Goal: Transaction & Acquisition: Download file/media

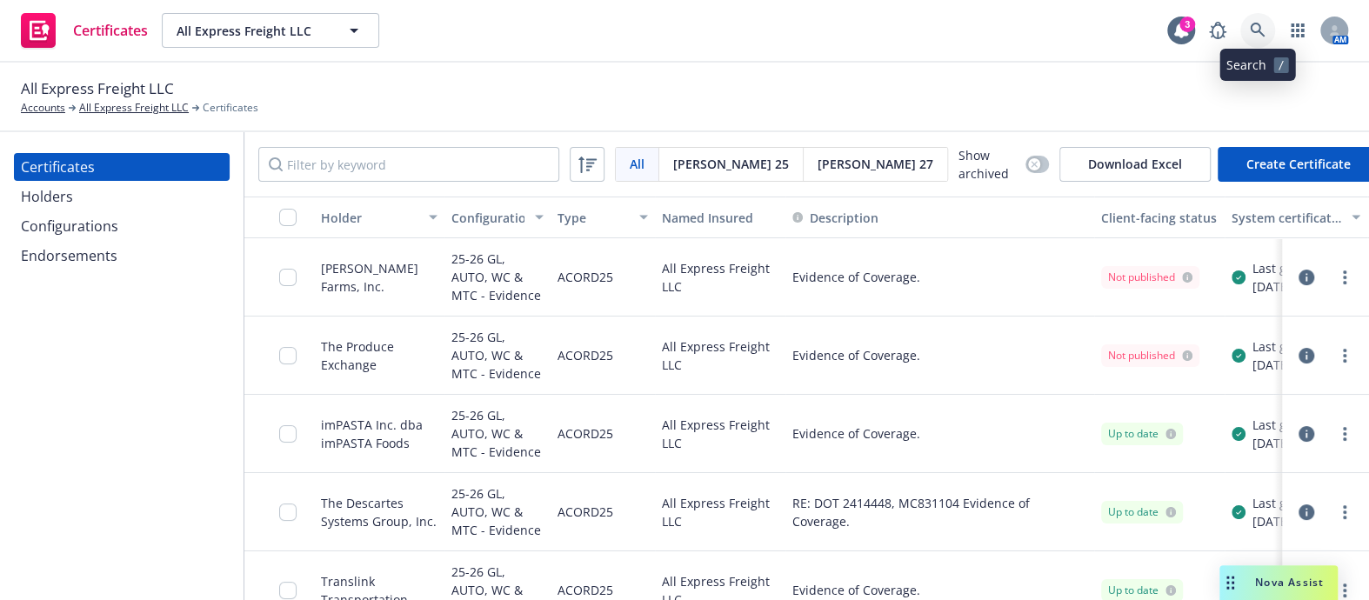
click at [1246, 17] on link at bounding box center [1257, 30] width 35 height 35
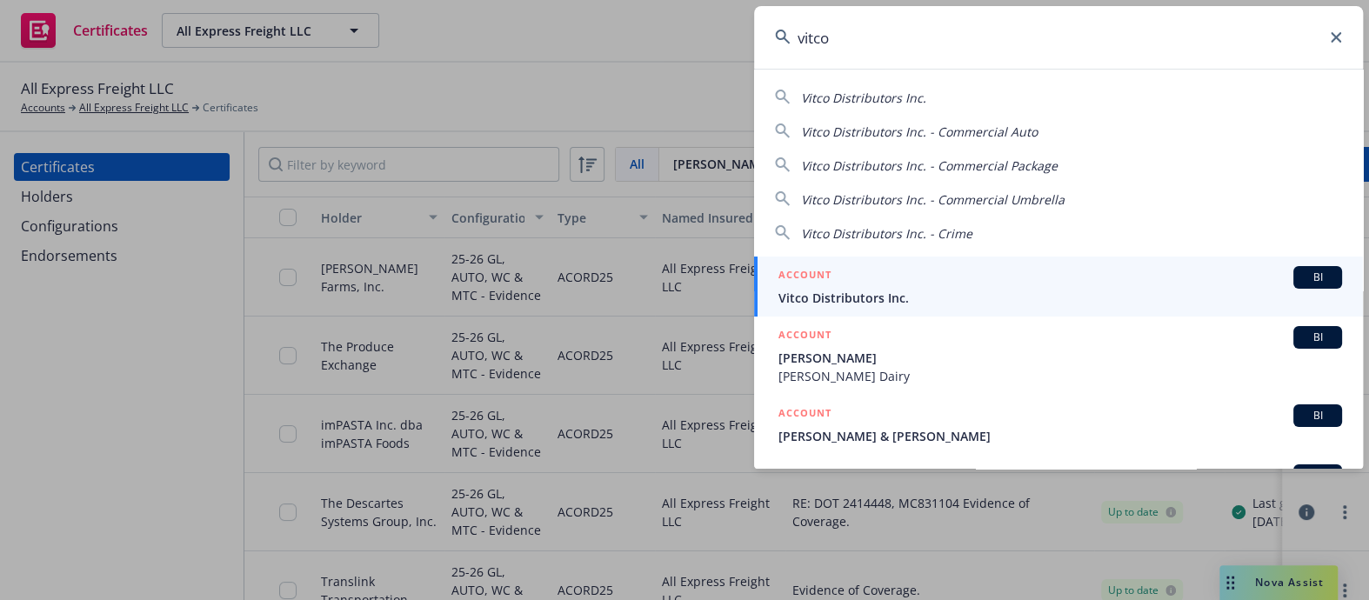
type input "vitco"
click at [846, 294] on span "Vitco Distributors Inc." at bounding box center [1059, 298] width 563 height 18
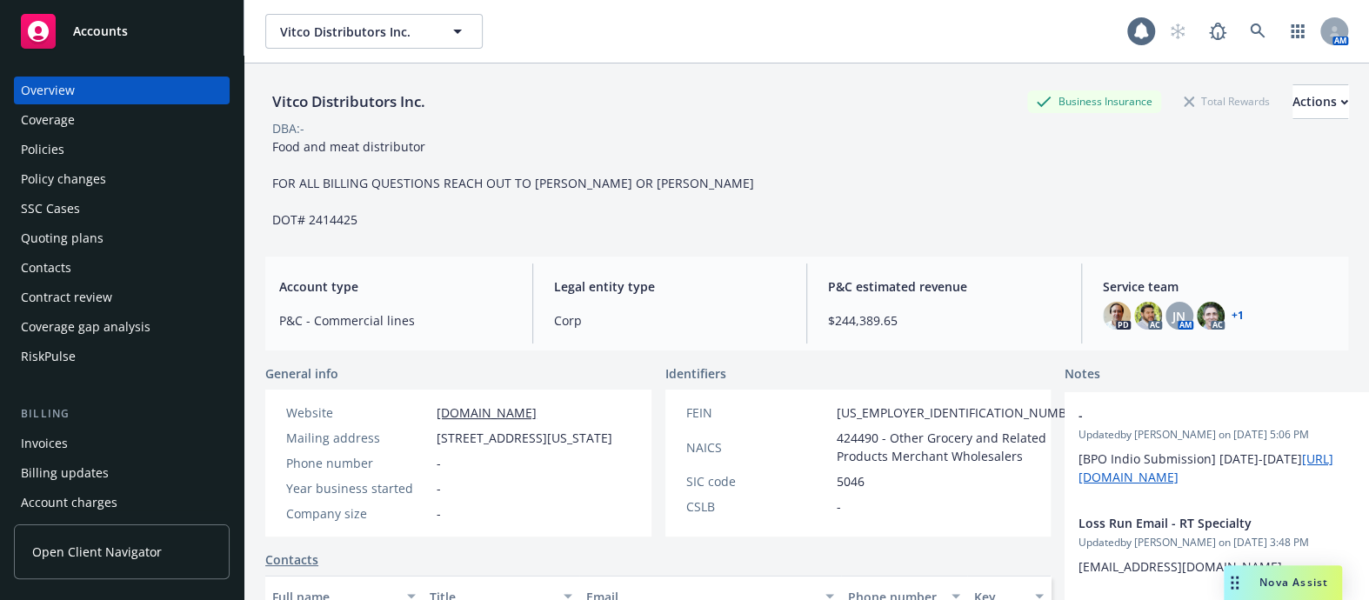
scroll to position [553, 0]
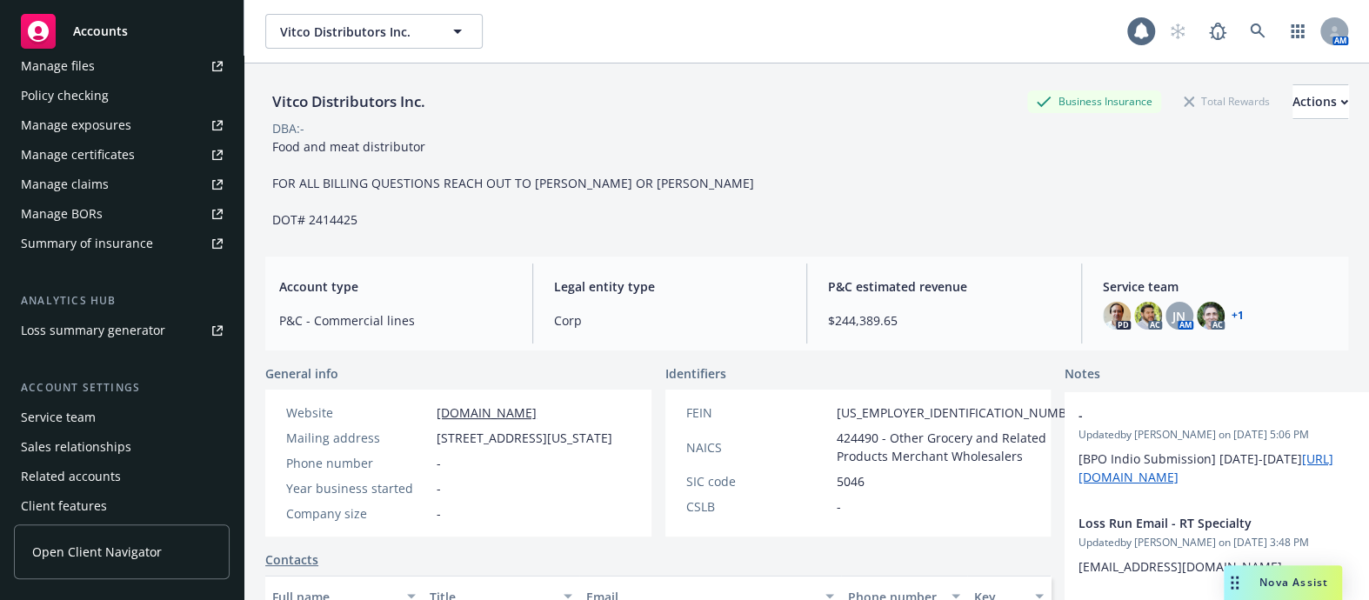
click at [107, 143] on div "Manage certificates" at bounding box center [78, 155] width 114 height 28
click at [1143, 317] on img at bounding box center [1148, 316] width 28 height 28
click at [1106, 309] on img at bounding box center [1117, 316] width 28 height 28
click at [1174, 313] on span "JN" at bounding box center [1178, 316] width 13 height 18
click at [1216, 313] on div "PD AC JN AM AC + 1" at bounding box center [1219, 316] width 232 height 28
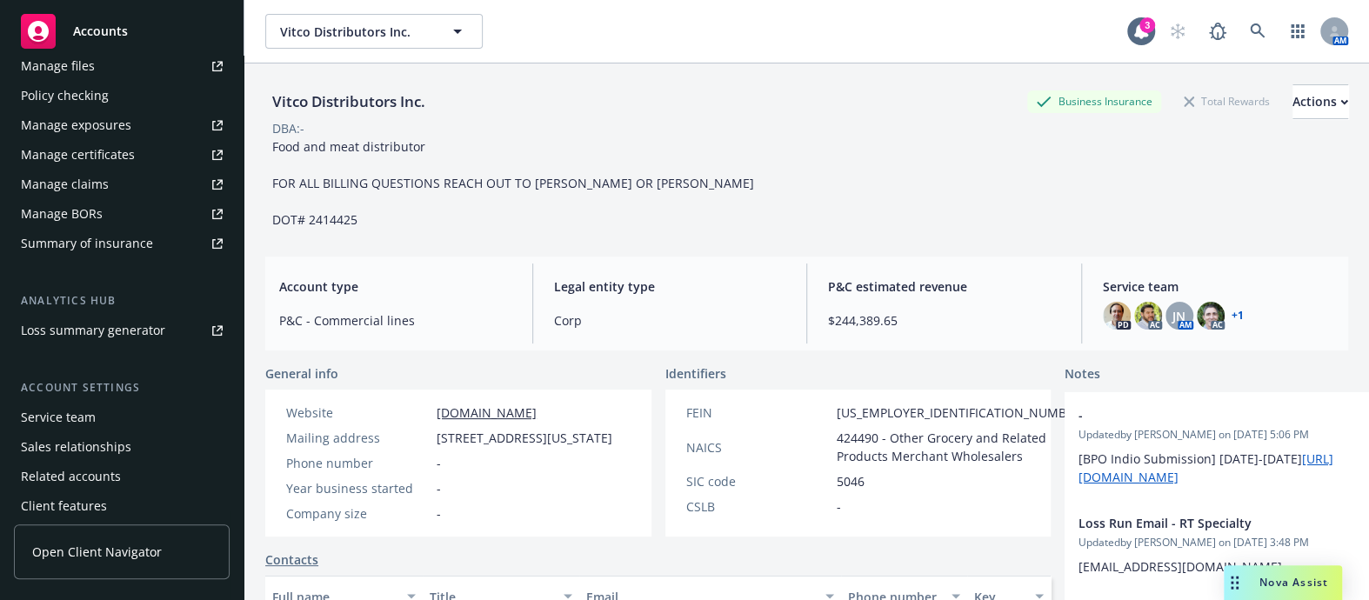
click at [1231, 320] on link "+ 1" at bounding box center [1237, 315] width 12 height 10
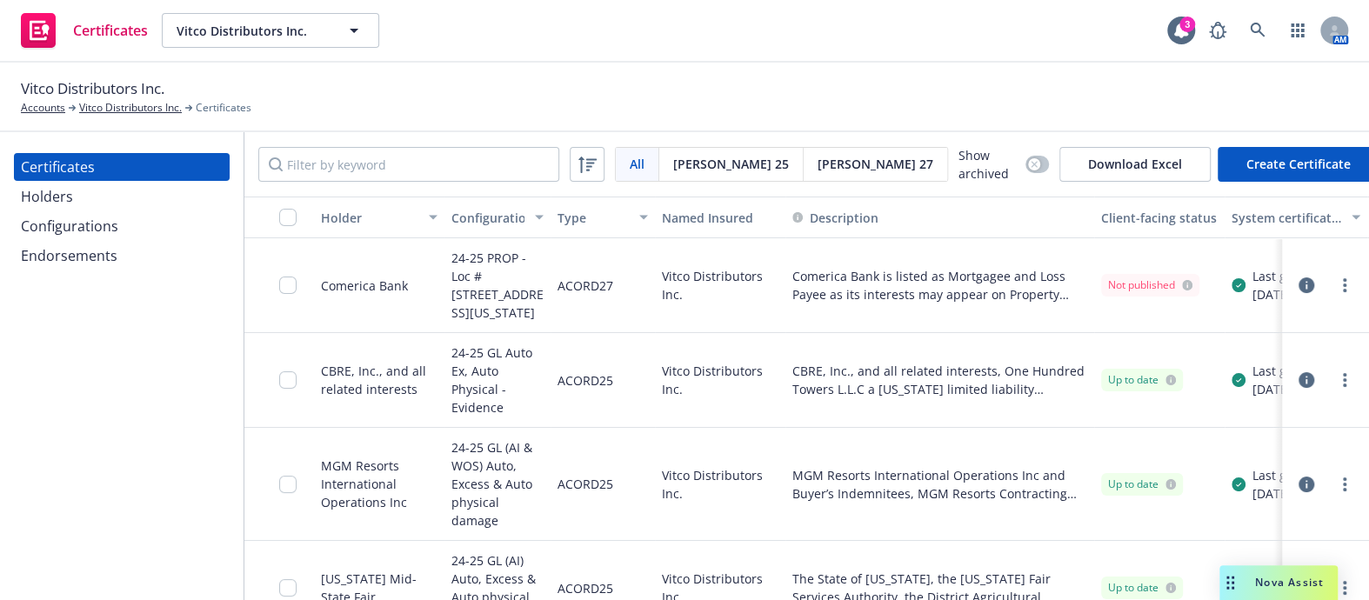
scroll to position [0, 227]
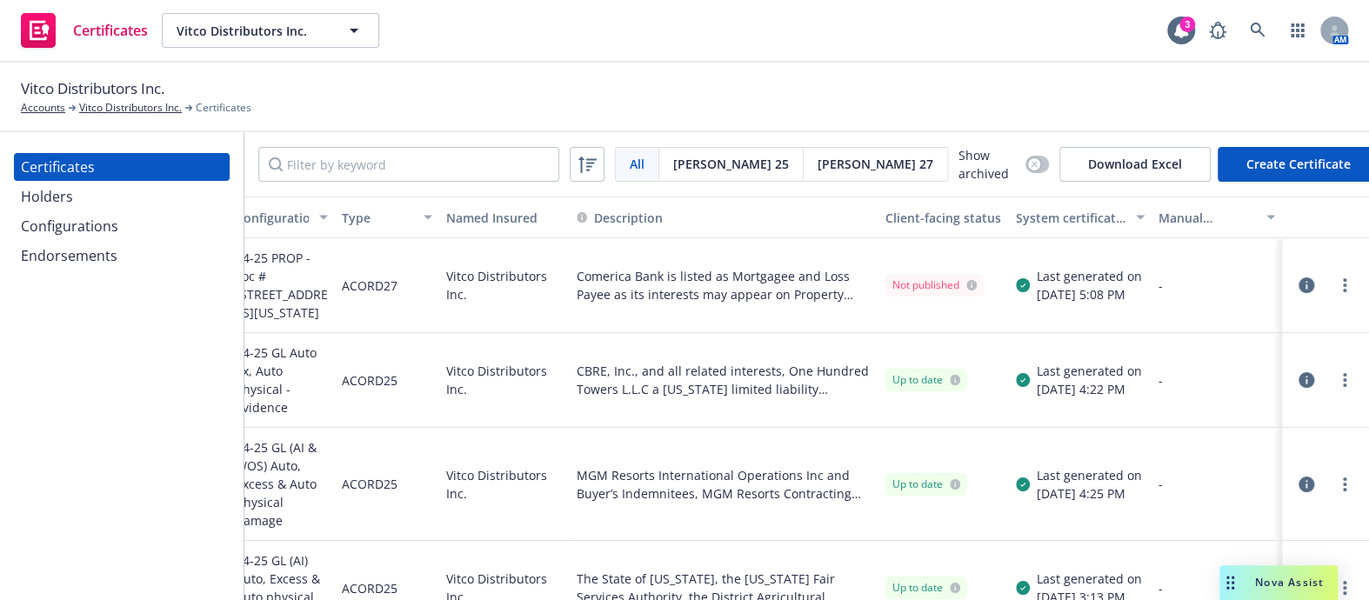
drag, startPoint x: 729, startPoint y: 317, endPoint x: 1083, endPoint y: 325, distance: 354.0
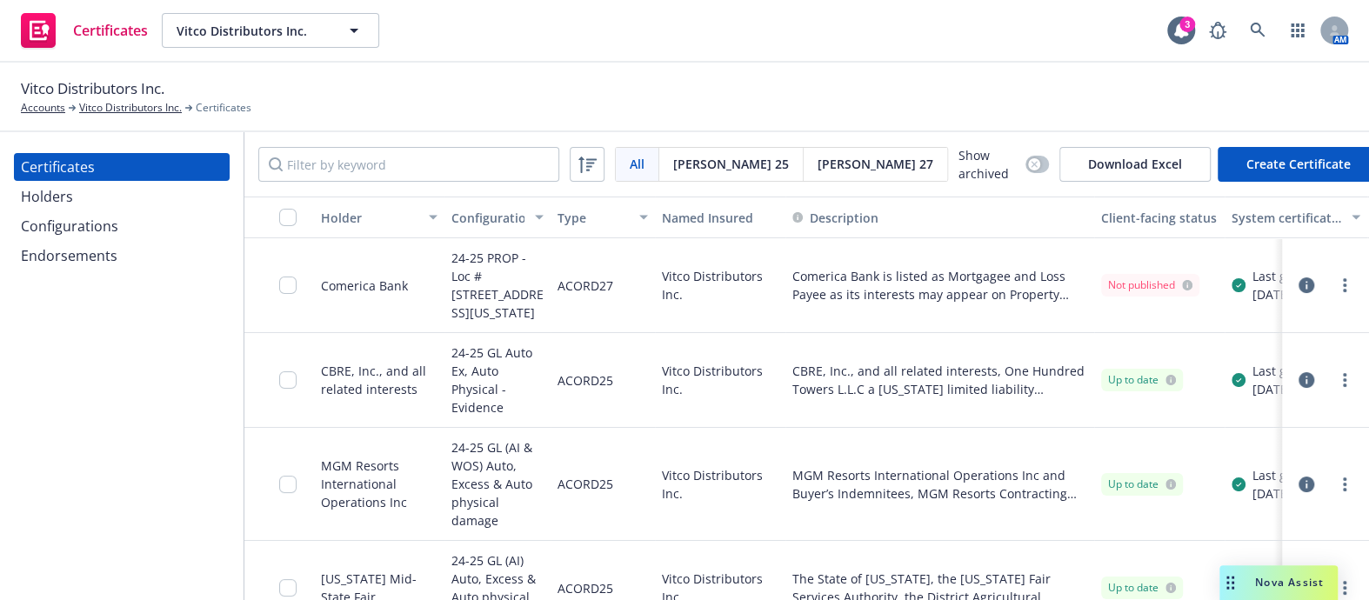
drag, startPoint x: 889, startPoint y: 367, endPoint x: 527, endPoint y: 339, distance: 362.8
click at [1343, 387] on circle "more" at bounding box center [1344, 384] width 3 height 3
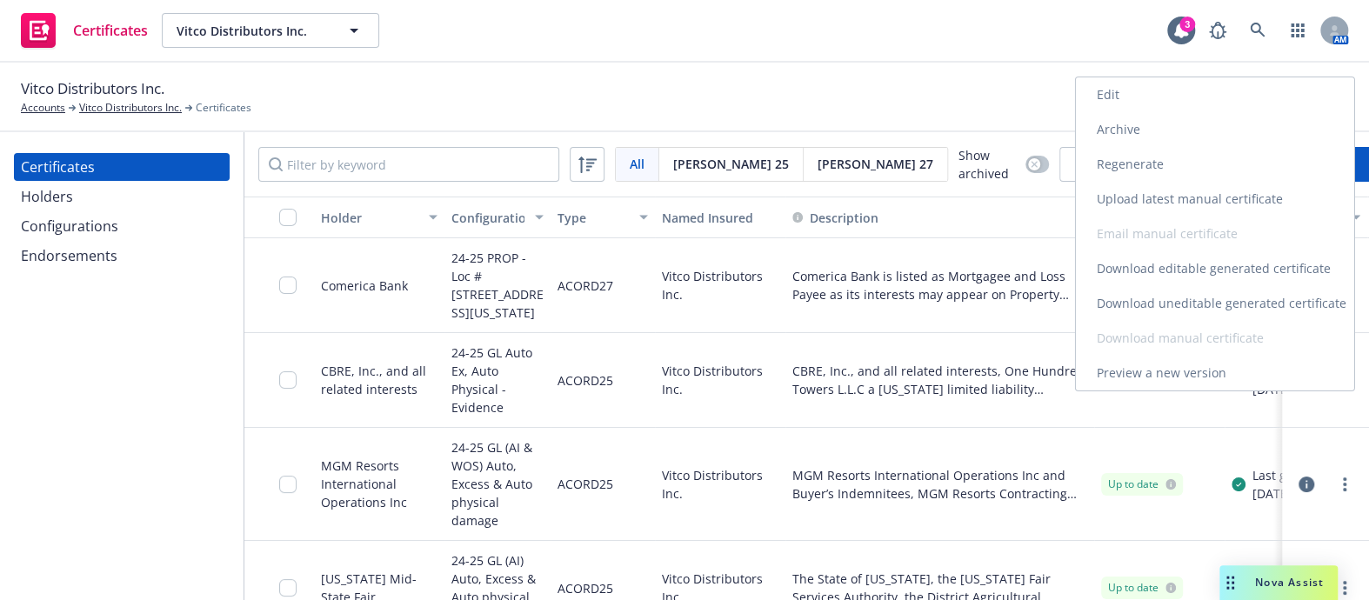
click at [1116, 153] on link "Regenerate" at bounding box center [1215, 164] width 278 height 35
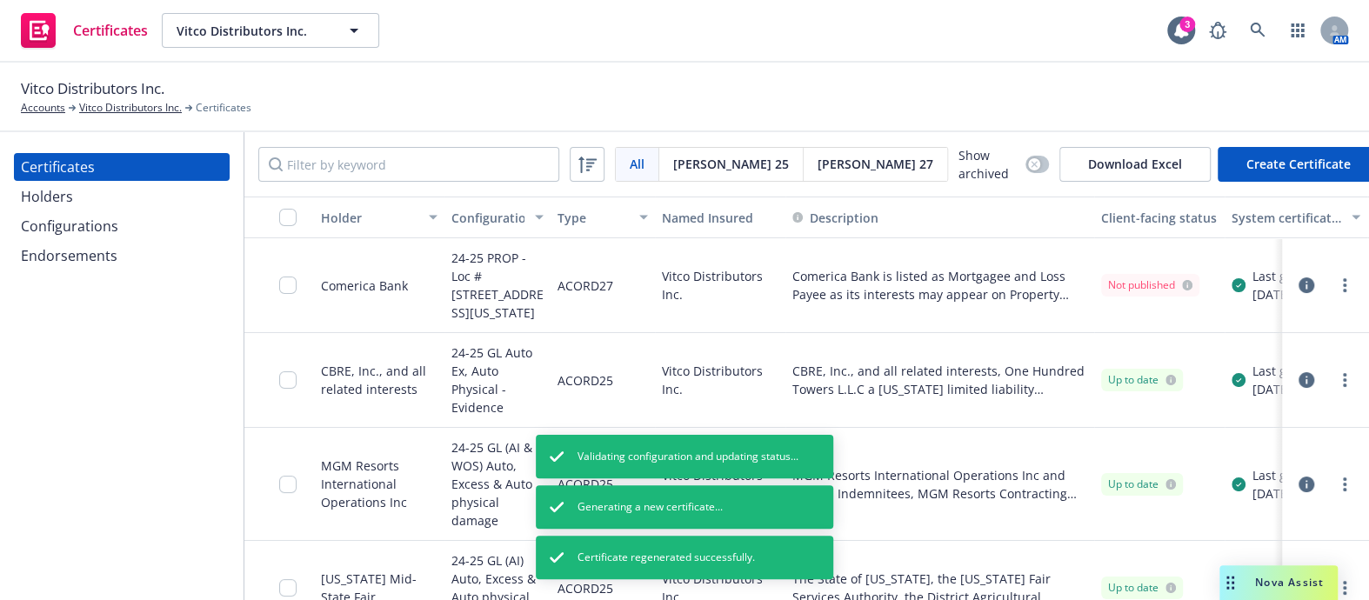
click at [91, 217] on div "Configurations" at bounding box center [69, 226] width 97 height 28
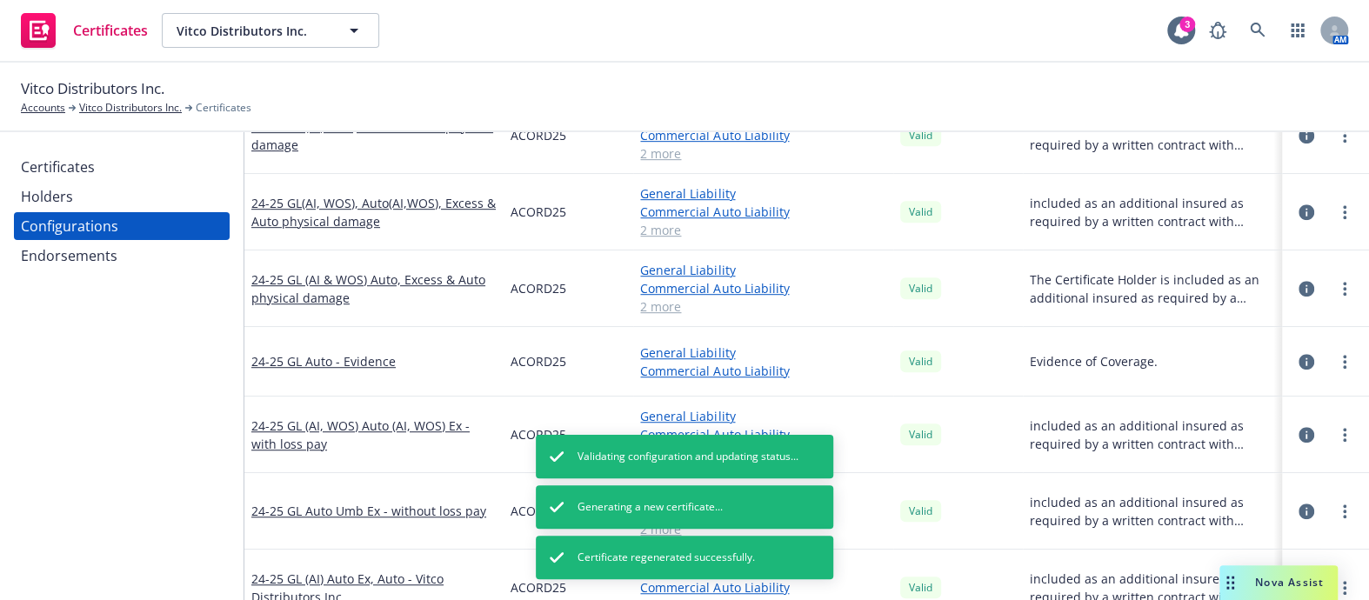
scroll to position [632, 0]
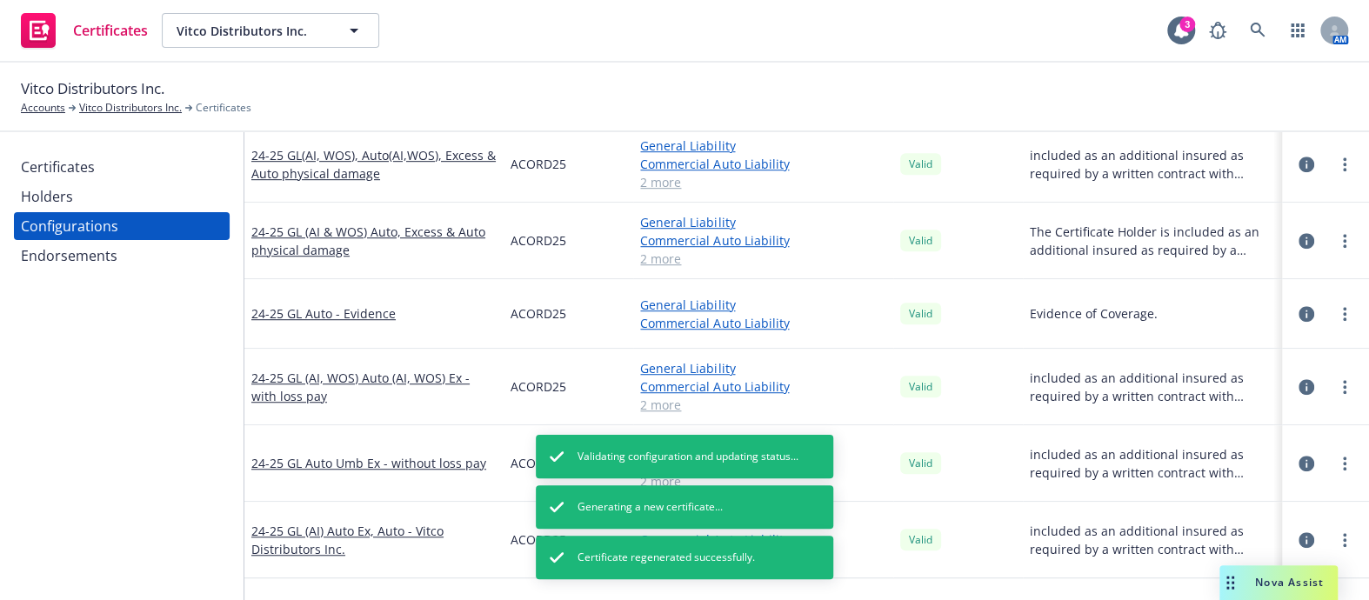
click at [70, 156] on div "Certificates" at bounding box center [58, 167] width 74 height 28
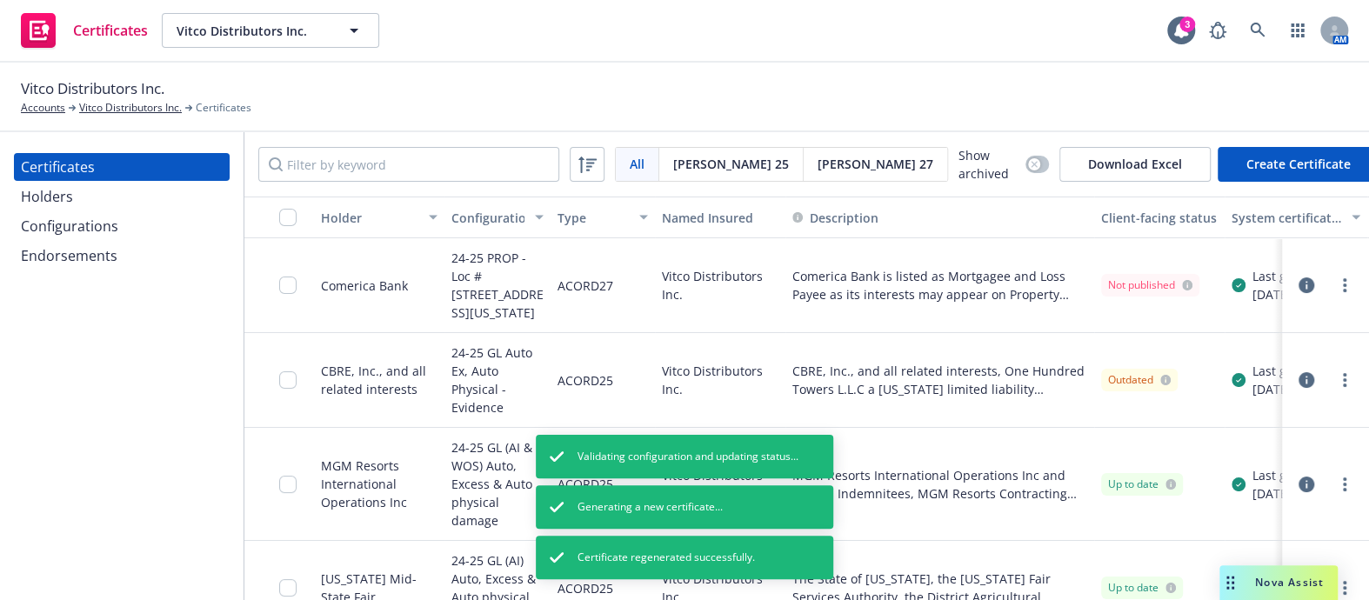
click at [287, 204] on button "button" at bounding box center [279, 218] width 70 height 42
click at [290, 210] on input "checkbox" at bounding box center [287, 217] width 17 height 17
click at [102, 220] on div "Configurations" at bounding box center [69, 226] width 97 height 28
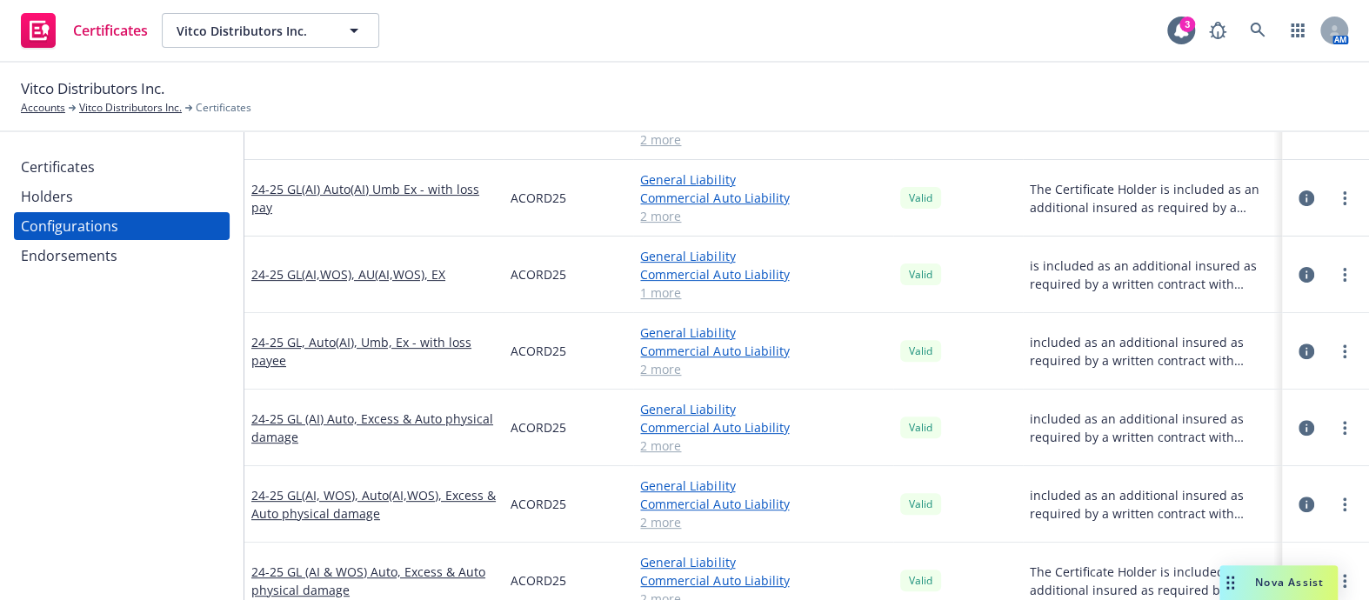
scroll to position [132, 0]
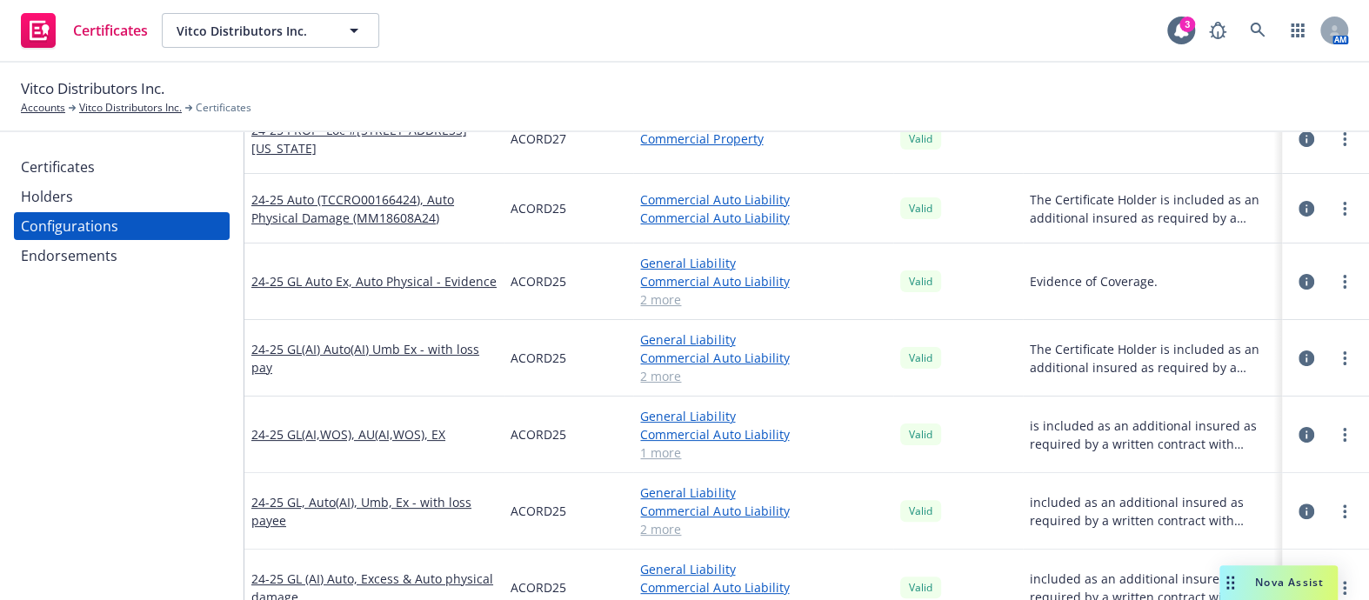
click at [152, 176] on div "Certificates" at bounding box center [122, 167] width 202 height 28
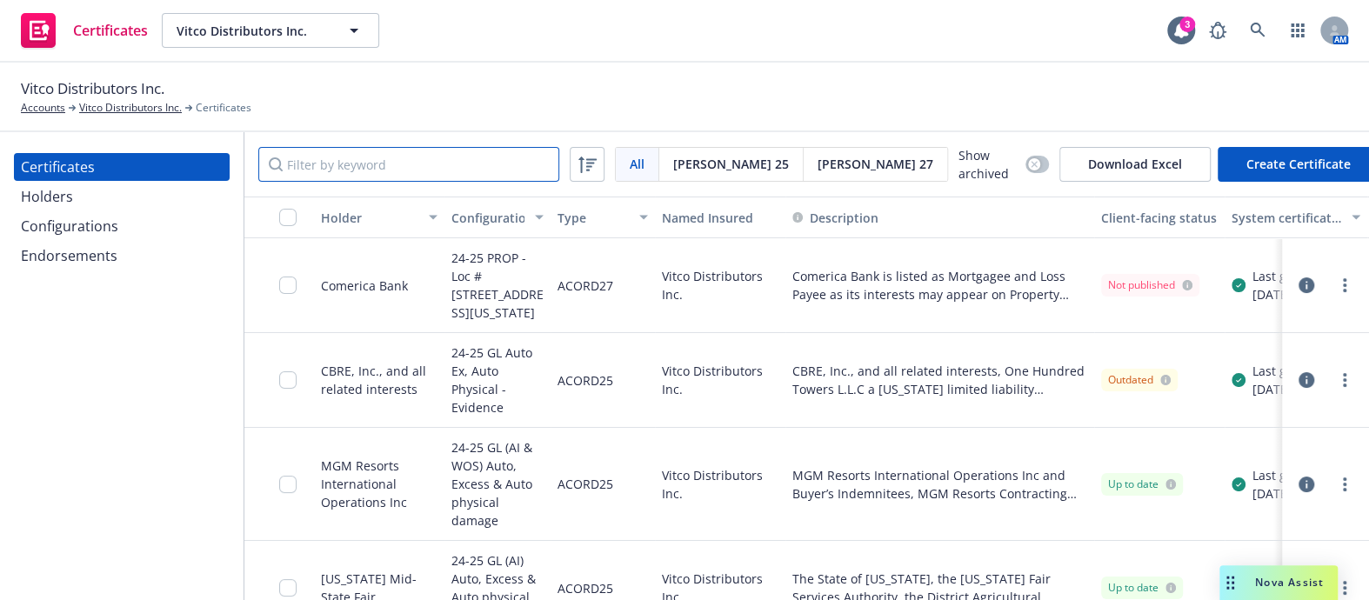
click at [410, 159] on input "Filter by keyword" at bounding box center [408, 164] width 301 height 35
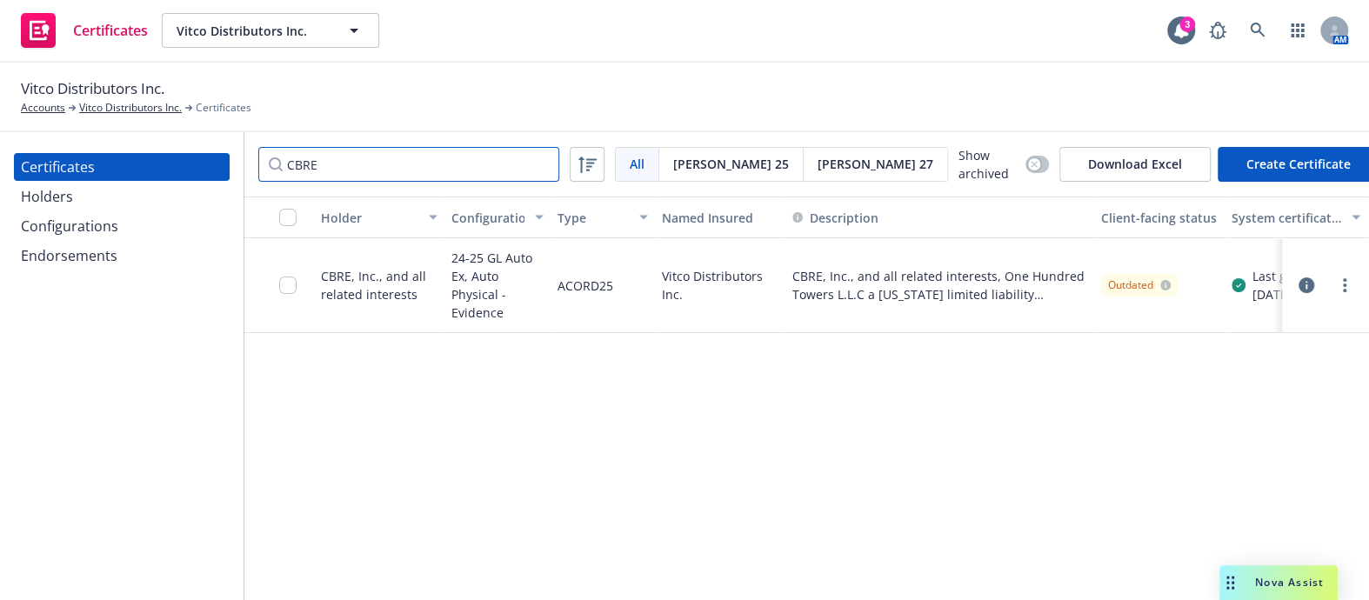
type input "CBRE"
click at [1341, 280] on link "more" at bounding box center [1344, 285] width 21 height 21
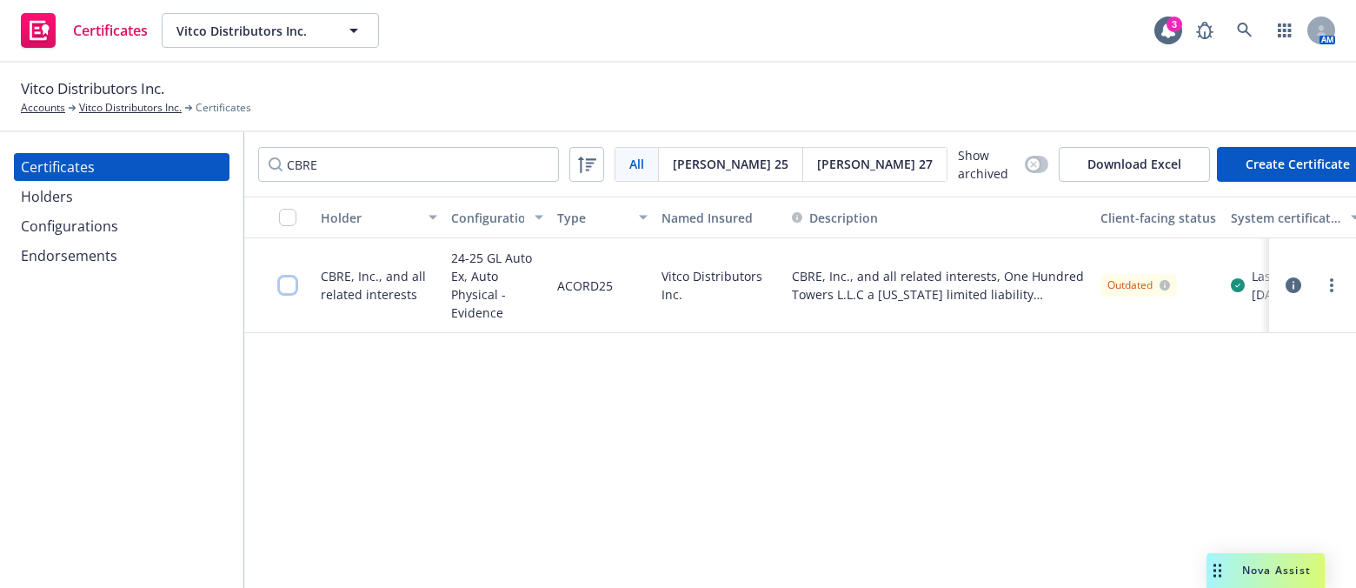
click at [282, 283] on input "checkbox" at bounding box center [287, 285] width 17 height 17
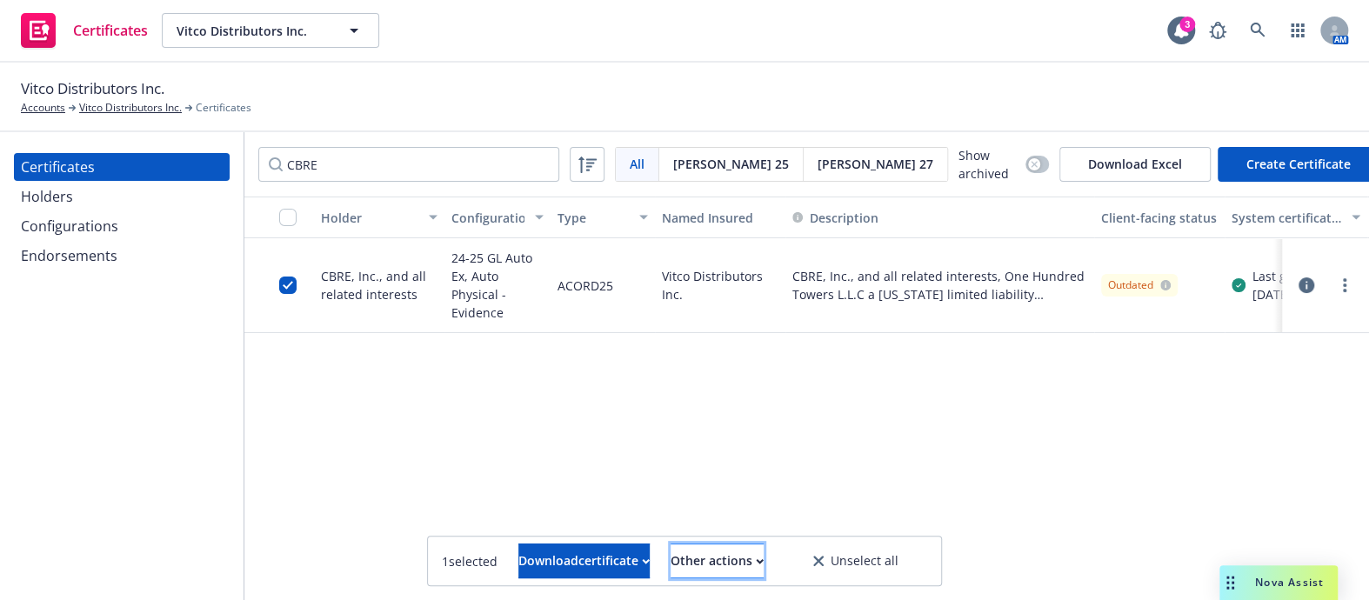
click at [710, 567] on div "Other actions" at bounding box center [716, 560] width 93 height 33
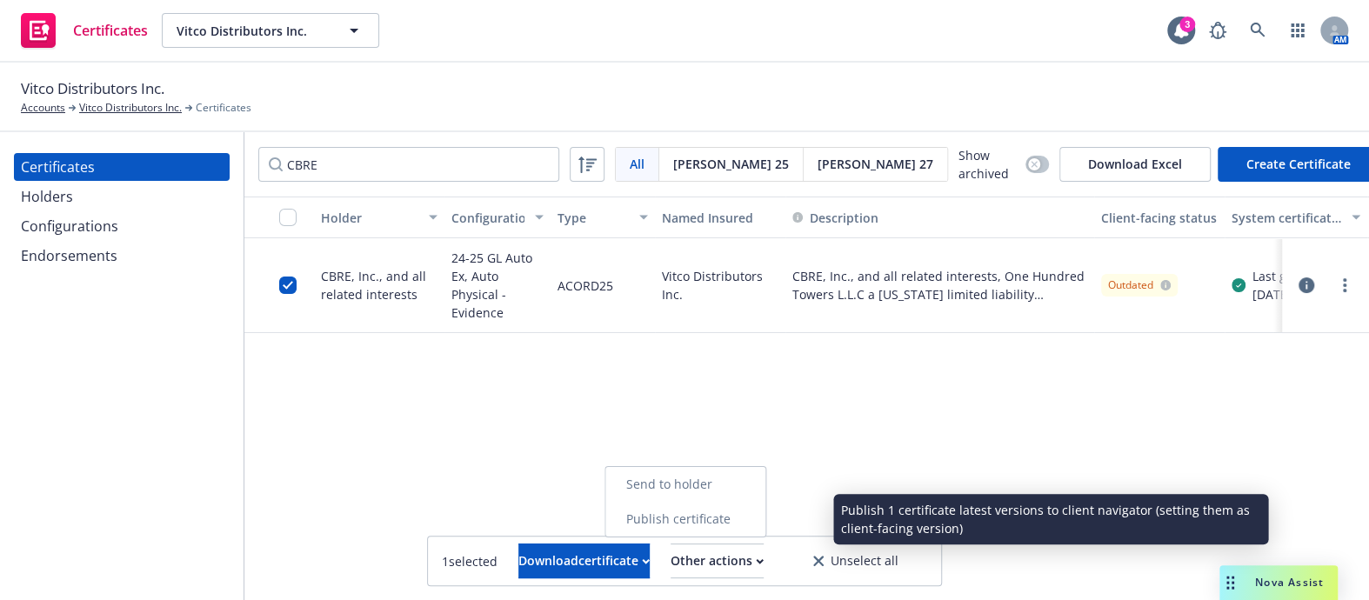
click at [712, 518] on link "Publish certificate" at bounding box center [685, 519] width 160 height 35
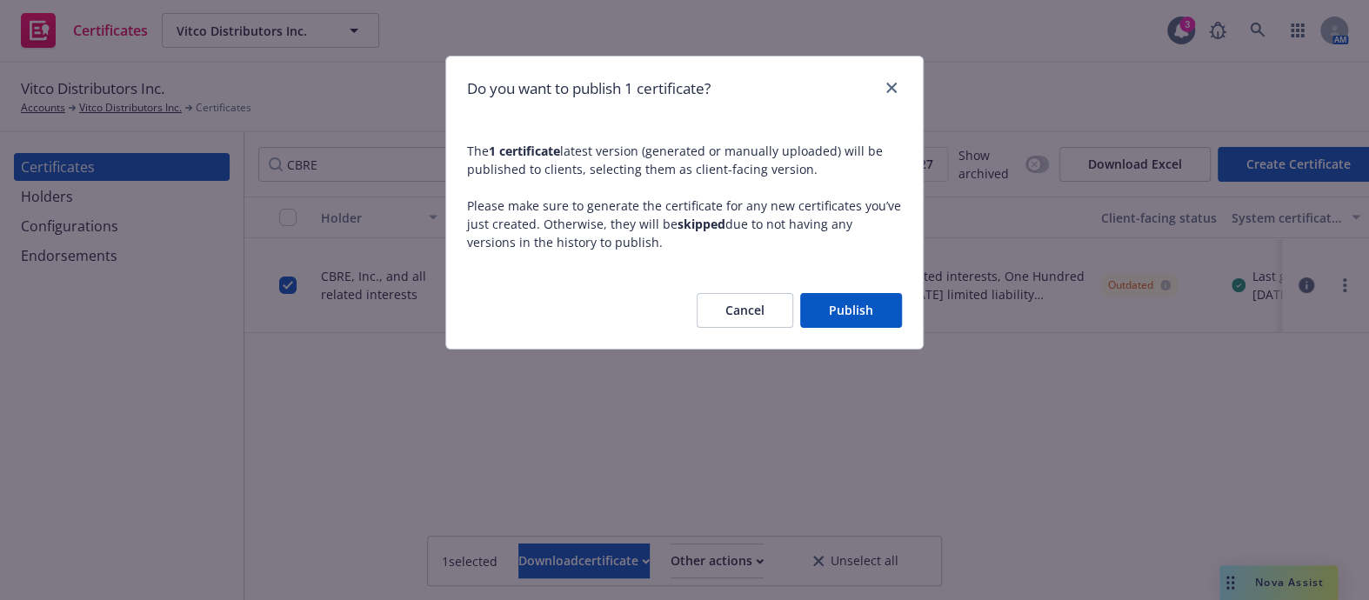
click at [843, 306] on button "Publish" at bounding box center [851, 310] width 102 height 35
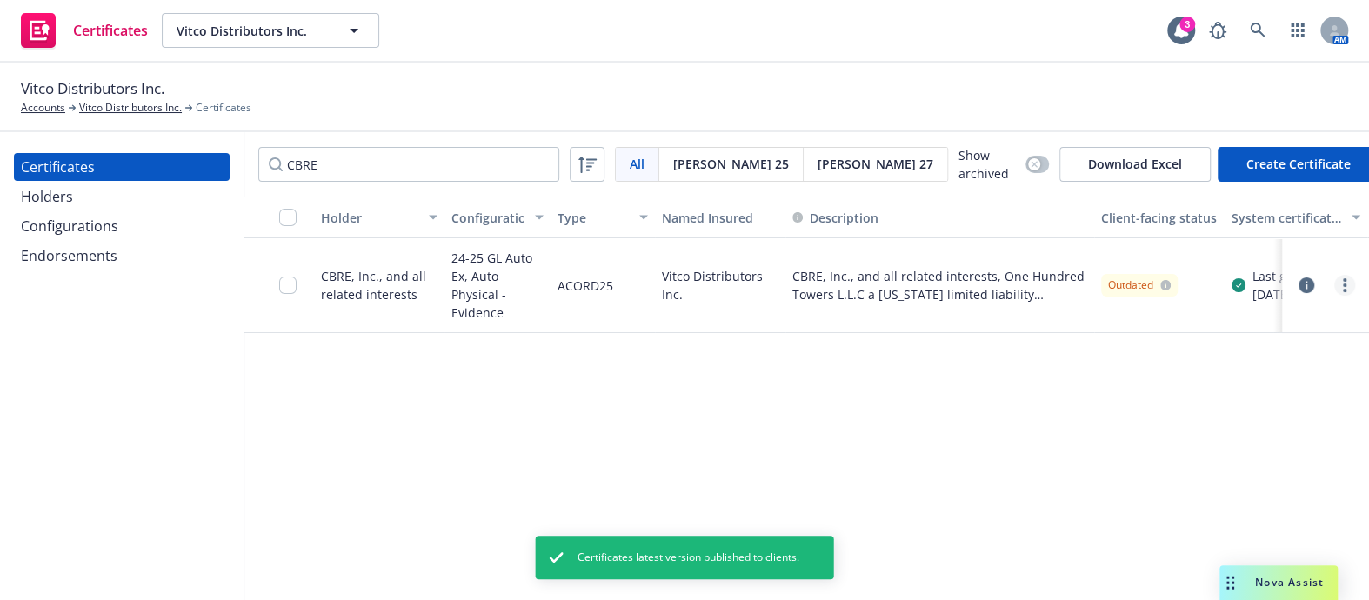
click at [1351, 283] on link "more" at bounding box center [1344, 285] width 21 height 21
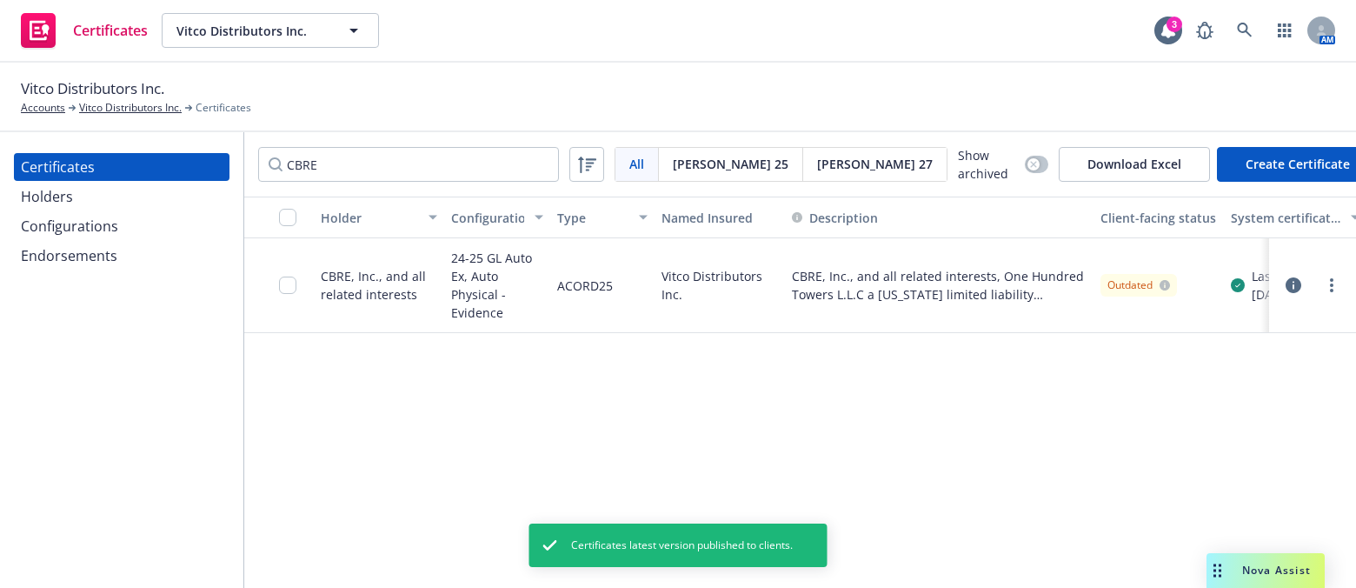
click at [1144, 518] on link "Download uneditable generated certificate" at bounding box center [1214, 527] width 278 height 35
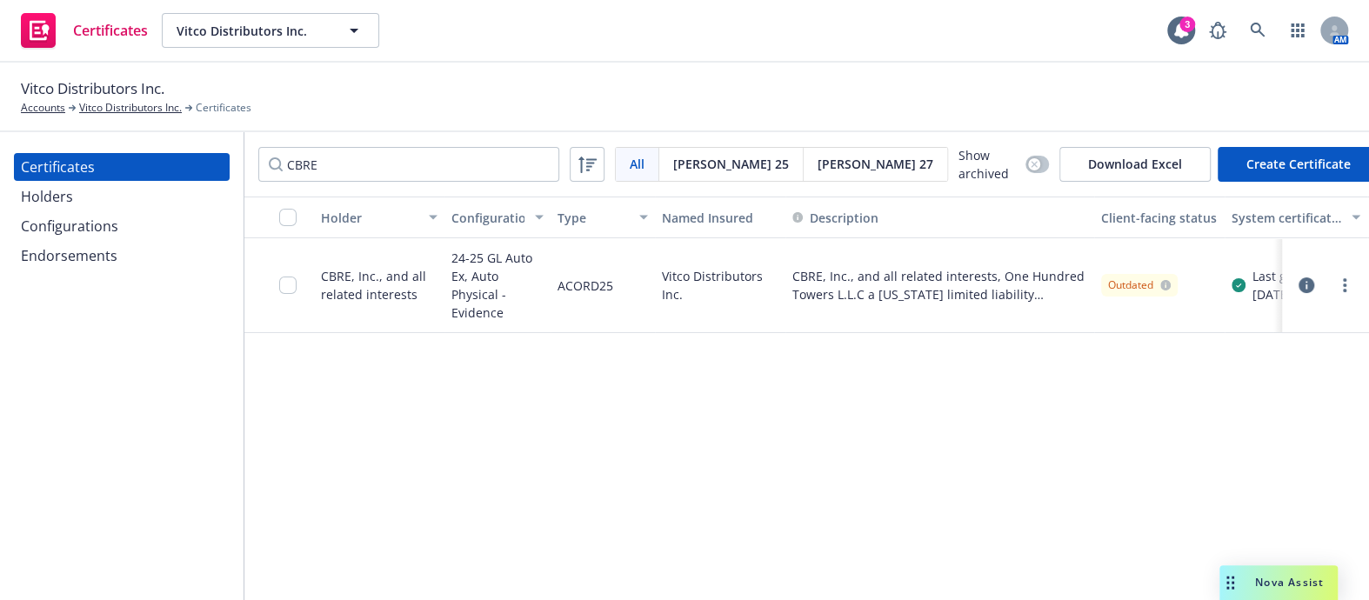
click at [786, 587] on div "Holder Configuration Type Named Insured Description Client-facing status System…" at bounding box center [806, 399] width 1124 height 405
click at [1296, 283] on button "button" at bounding box center [1306, 285] width 21 height 21
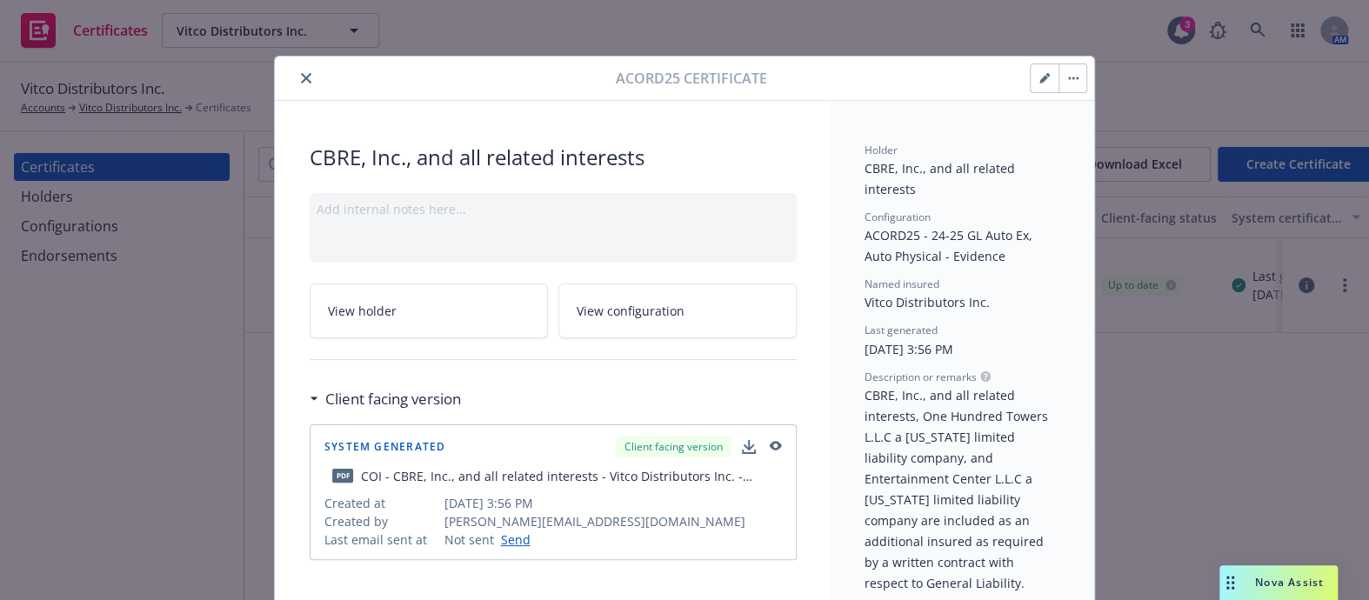
click at [301, 77] on icon "close" at bounding box center [306, 78] width 10 height 10
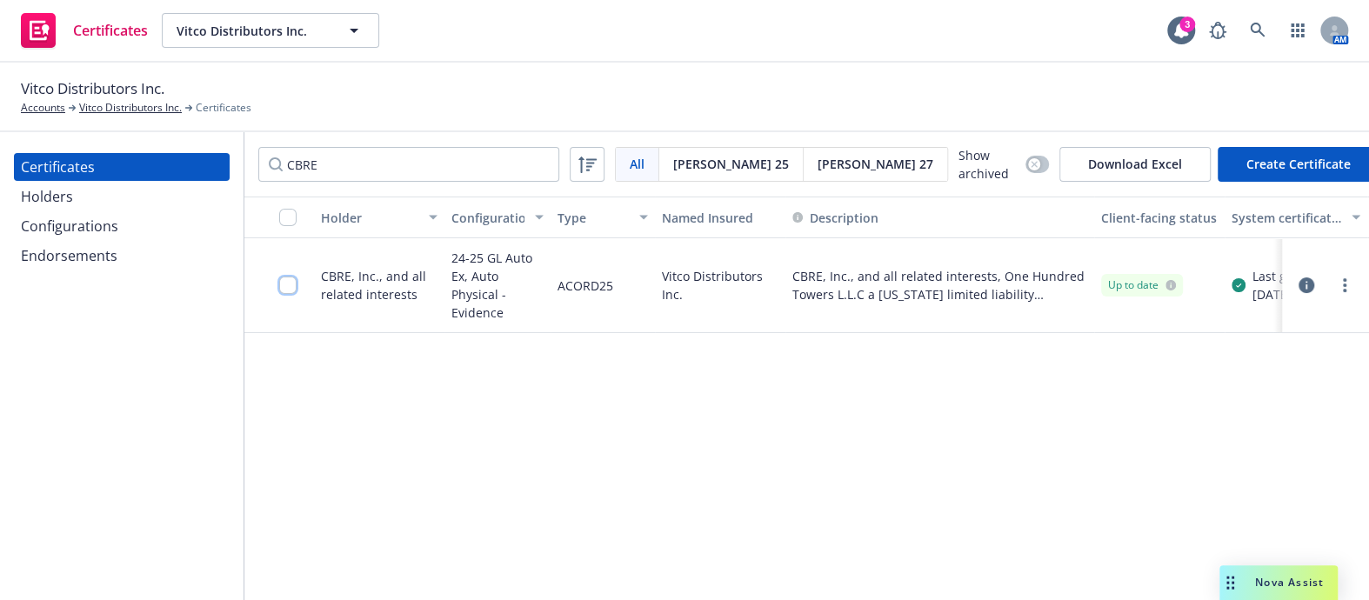
click at [287, 283] on input "checkbox" at bounding box center [287, 285] width 17 height 17
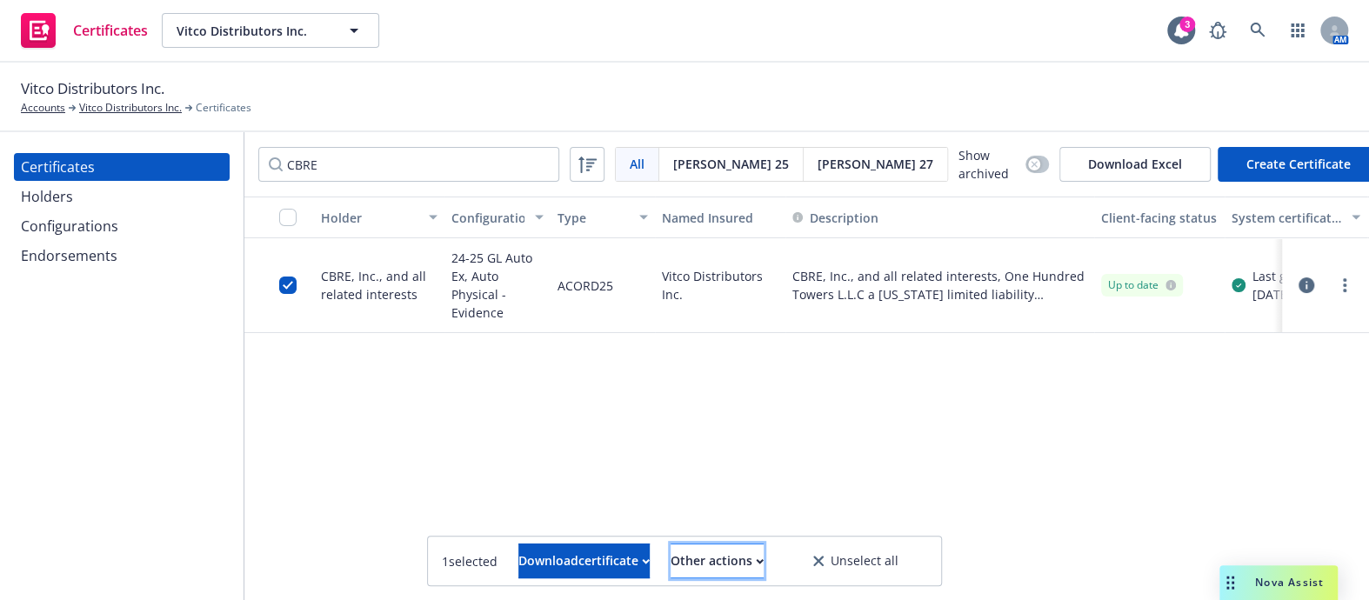
click at [763, 560] on div "Other actions" at bounding box center [716, 560] width 93 height 33
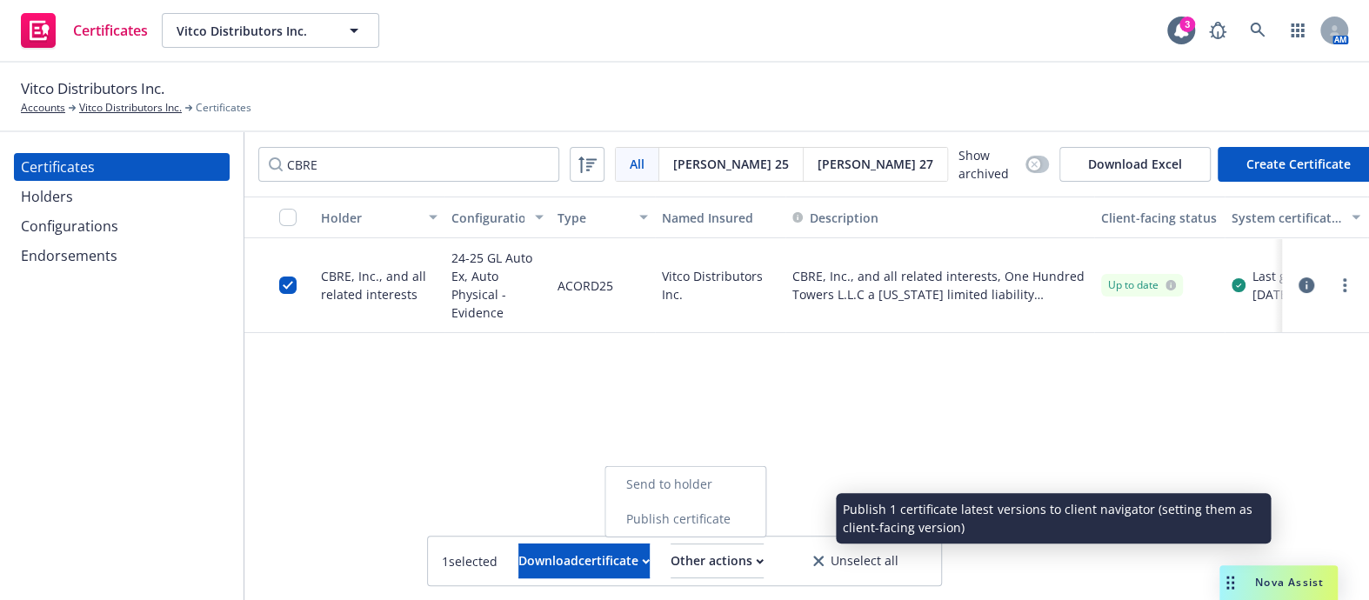
click at [747, 513] on link "Publish certificate" at bounding box center [685, 519] width 160 height 35
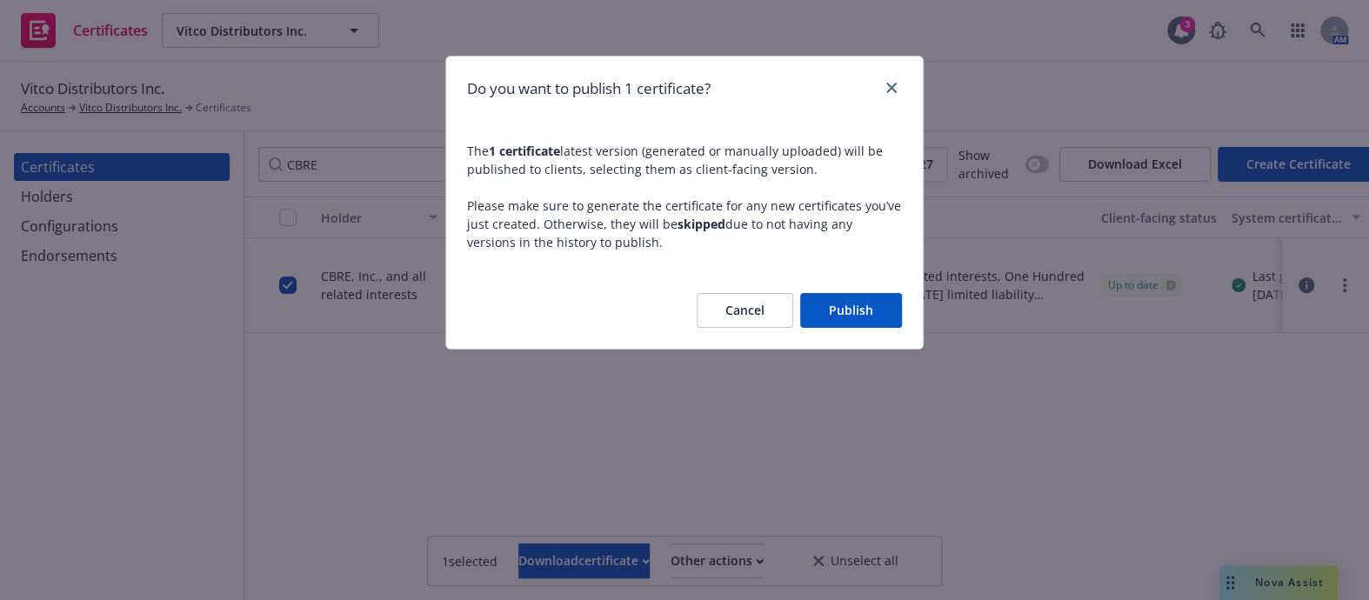
click at [853, 309] on button "Publish" at bounding box center [851, 310] width 102 height 35
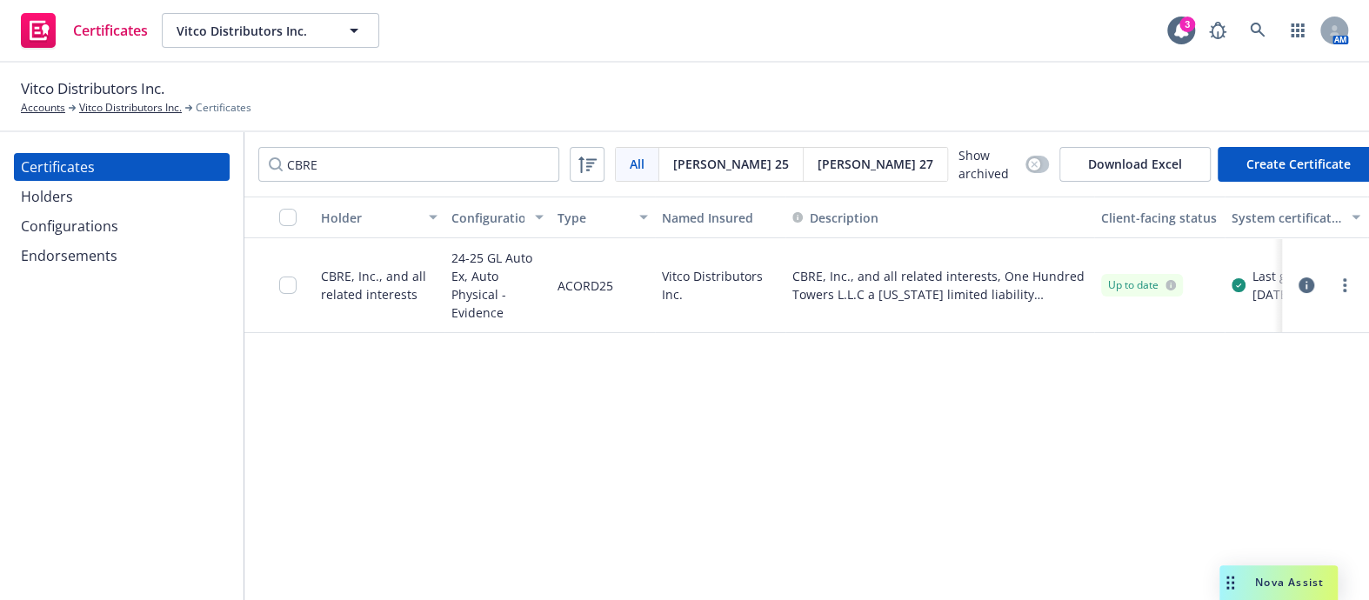
click at [68, 188] on div "Holders" at bounding box center [47, 197] width 52 height 28
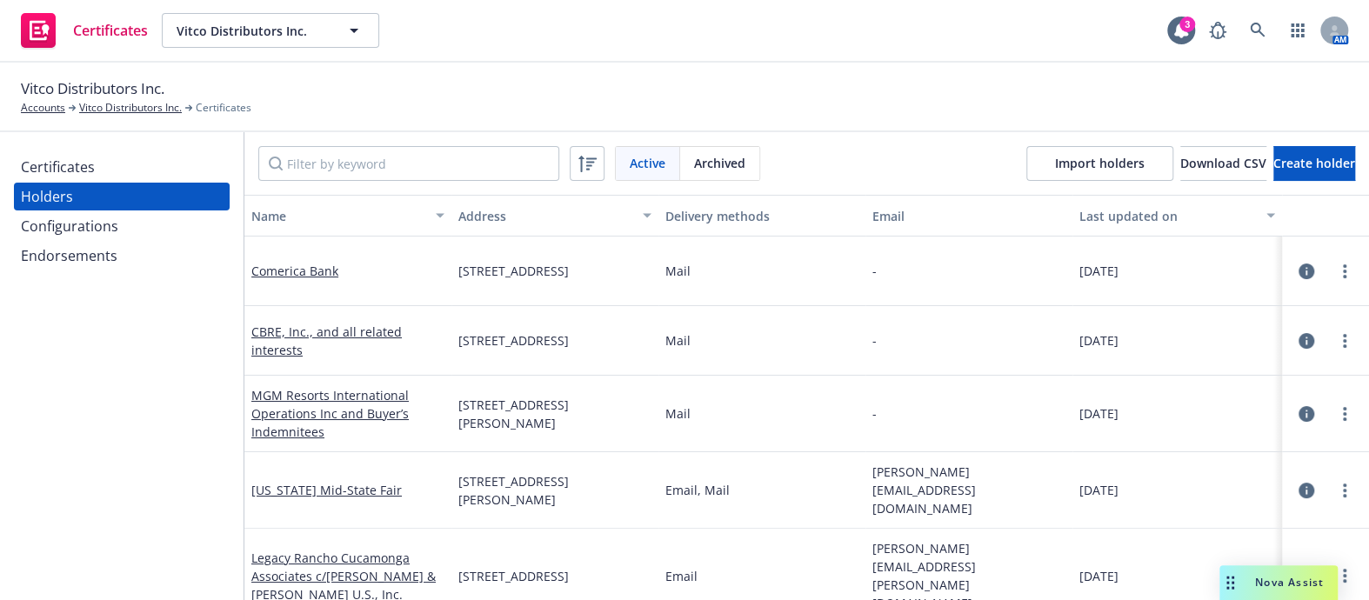
click at [78, 178] on div "Certificates" at bounding box center [58, 167] width 74 height 28
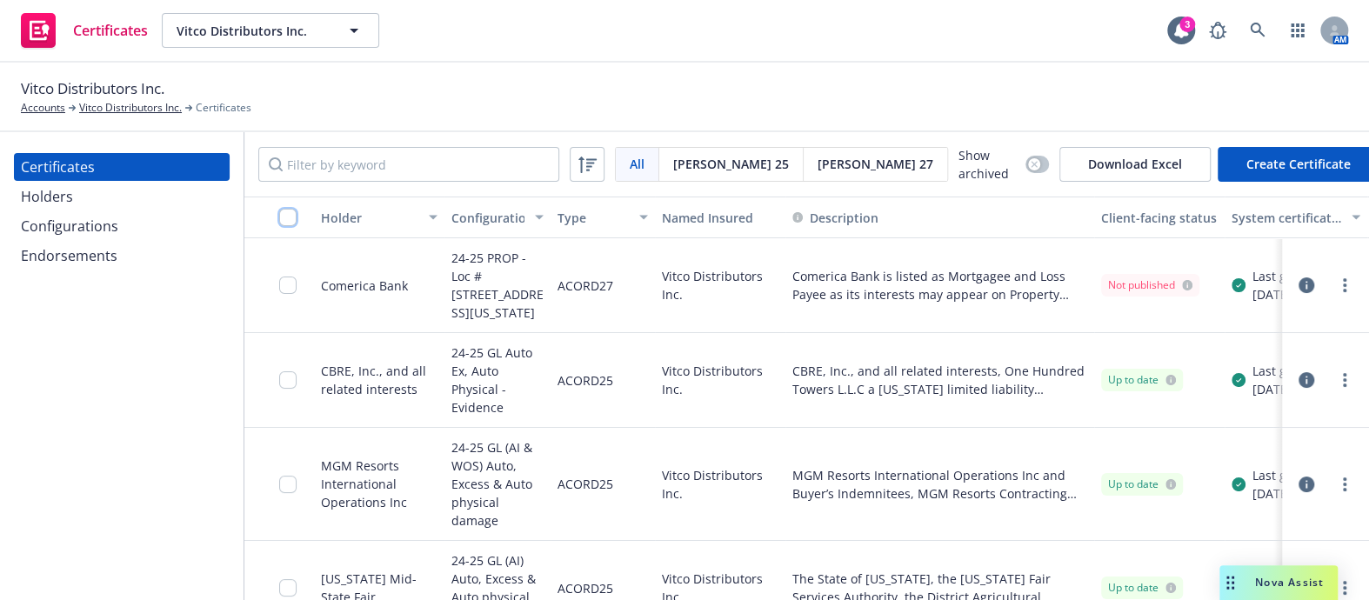
click at [284, 217] on input "checkbox" at bounding box center [287, 217] width 17 height 17
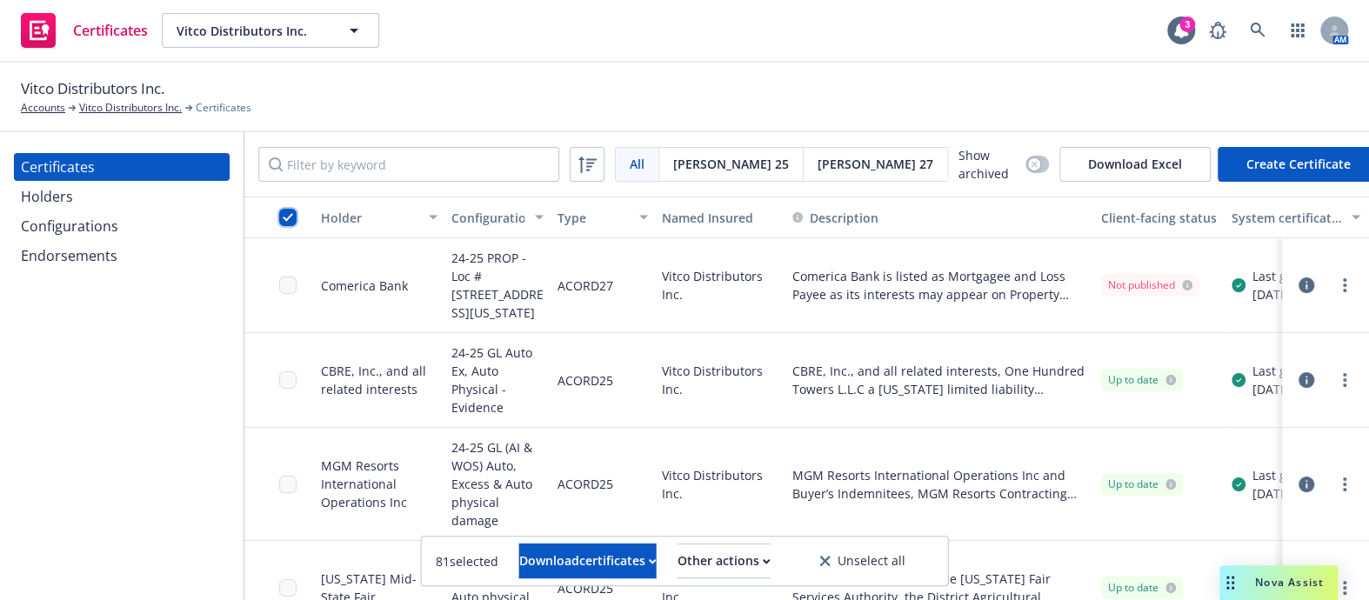
click at [287, 219] on input "checkbox" at bounding box center [287, 217] width 17 height 17
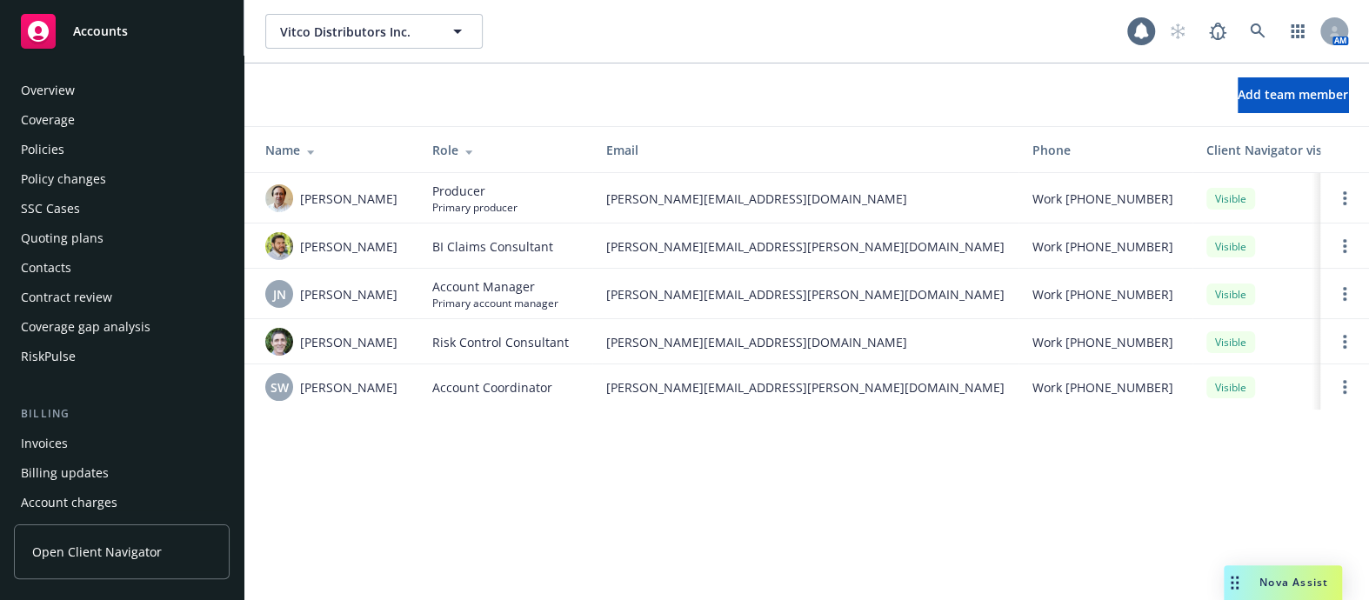
scroll to position [591, 0]
